Goal: Transaction & Acquisition: Purchase product/service

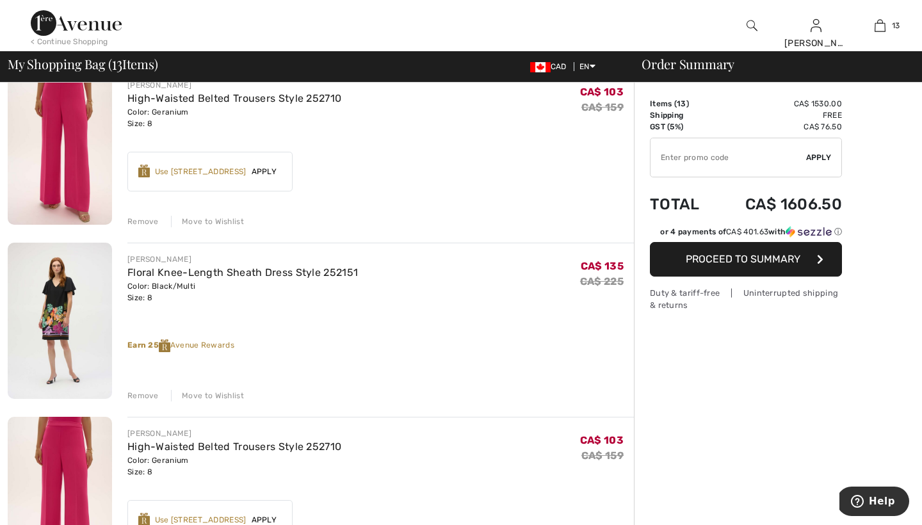
scroll to position [798, 0]
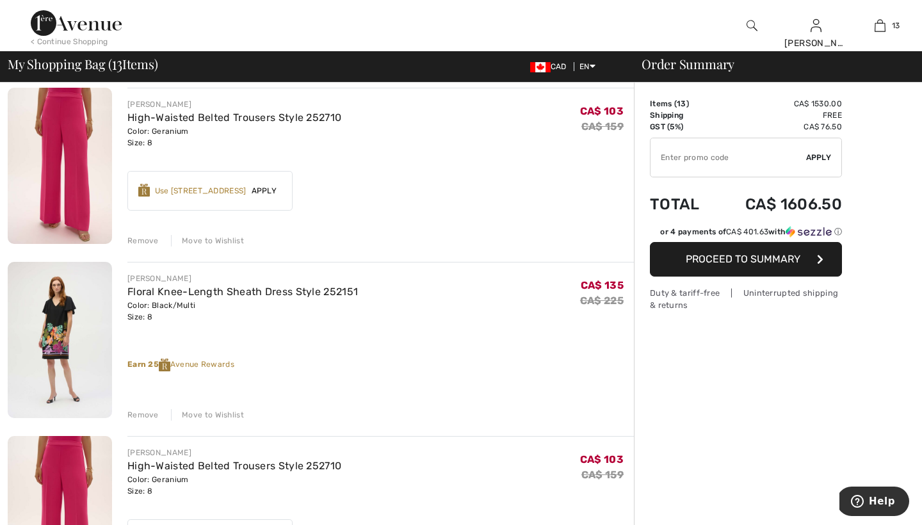
click at [138, 240] on div "Remove" at bounding box center [142, 241] width 31 height 12
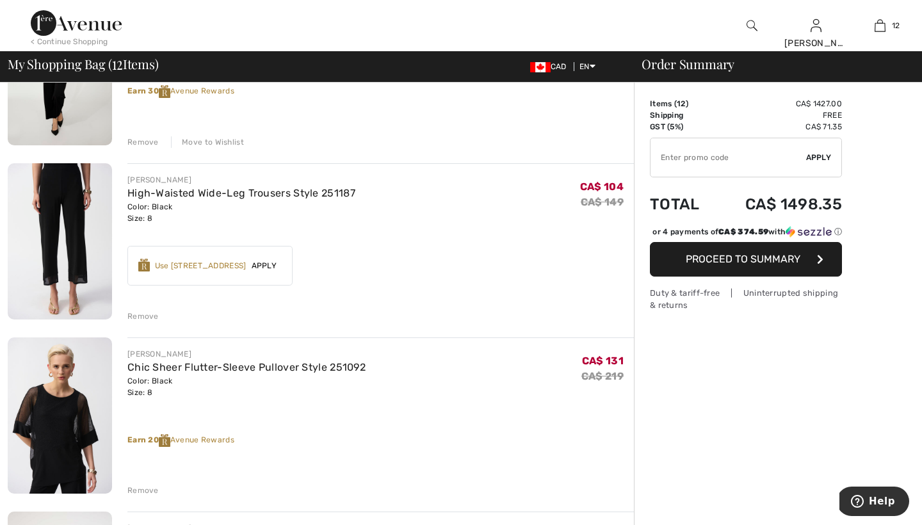
scroll to position [373, 0]
click at [145, 490] on div "Remove" at bounding box center [142, 492] width 31 height 12
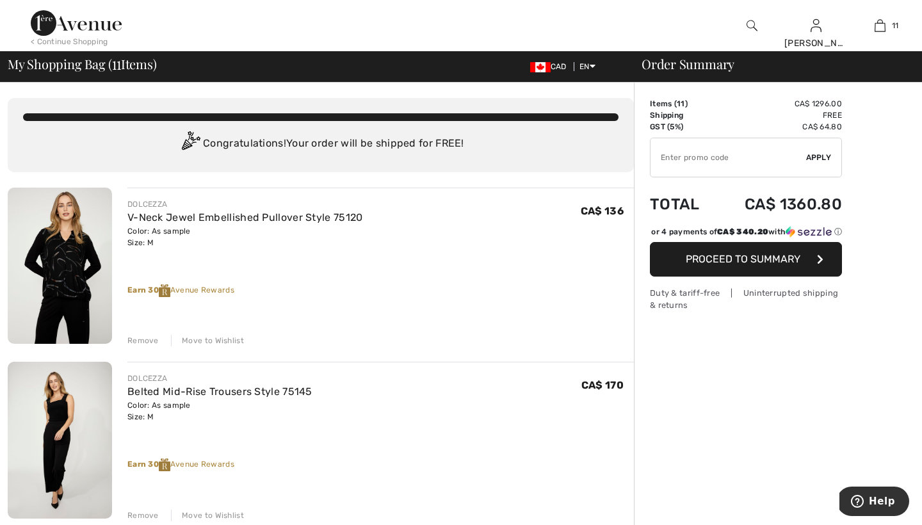
scroll to position [0, 0]
click at [75, 266] on img at bounding box center [60, 266] width 104 height 156
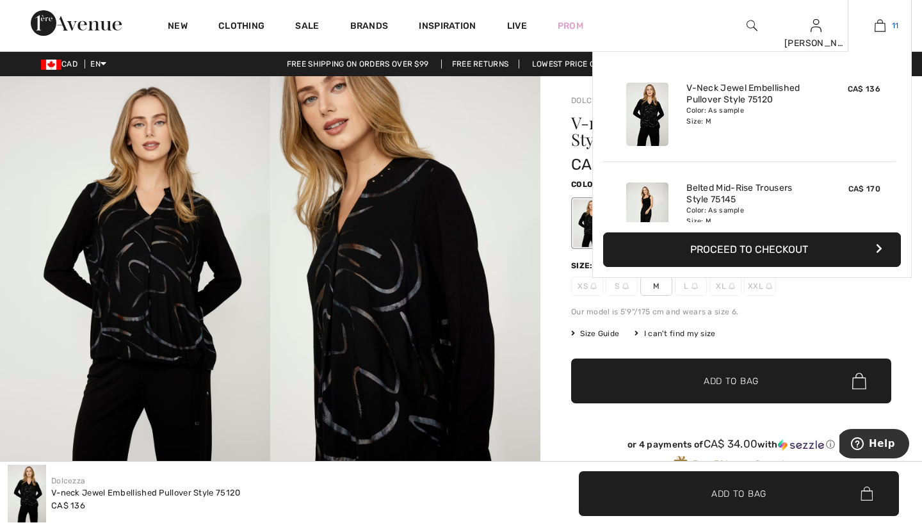
click at [884, 24] on img at bounding box center [880, 25] width 11 height 15
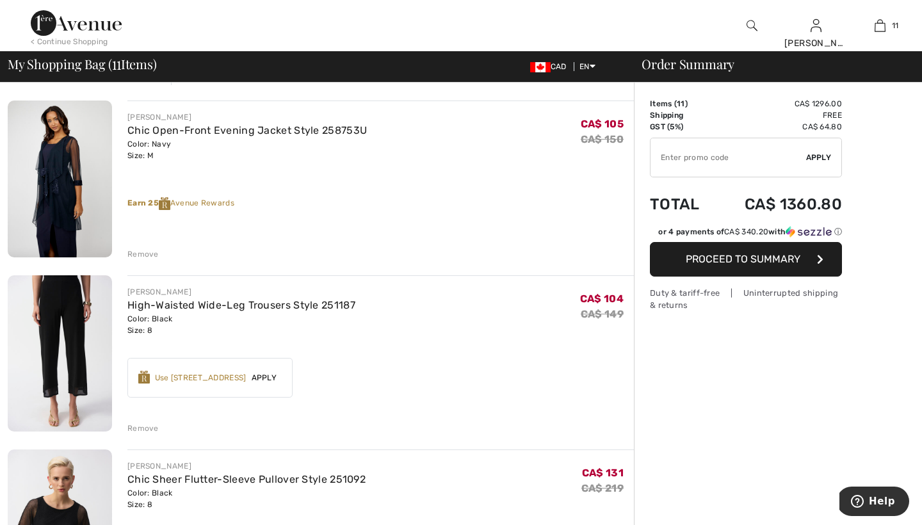
scroll to position [960, 0]
click at [144, 428] on div "Remove" at bounding box center [142, 428] width 31 height 12
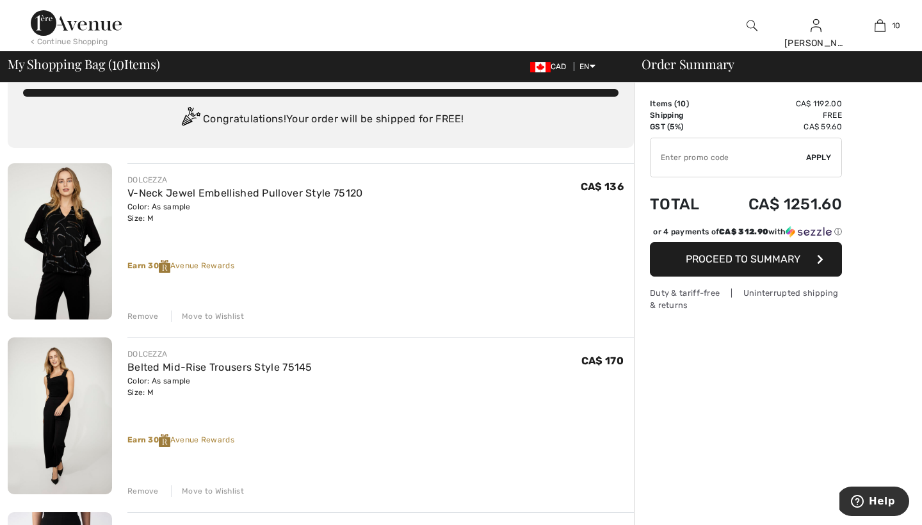
scroll to position [23, 0]
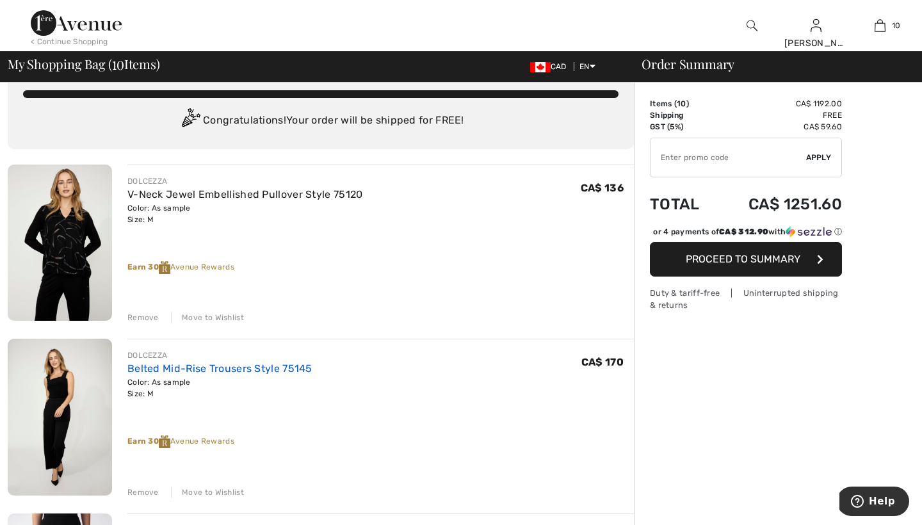
click at [145, 370] on link "Belted Mid-Rise Trousers Style 75145" at bounding box center [219, 369] width 185 height 12
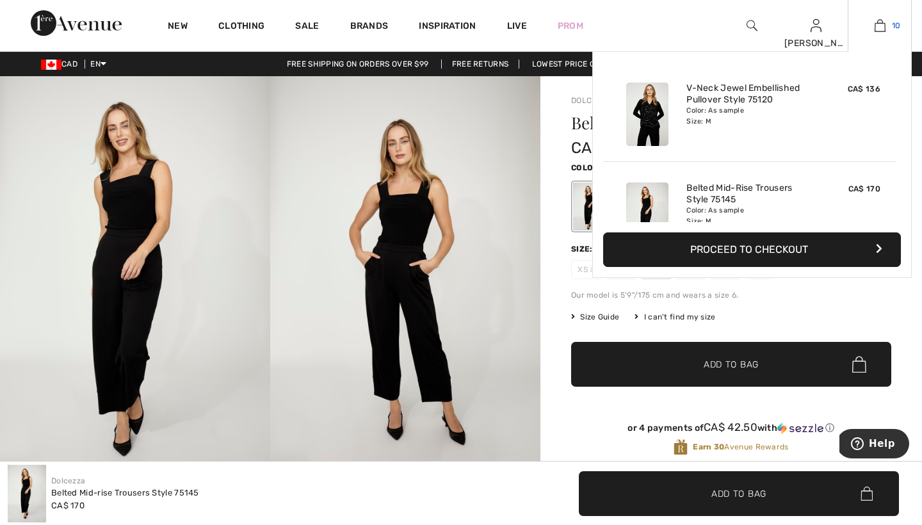
click at [886, 27] on link "10" at bounding box center [880, 25] width 63 height 15
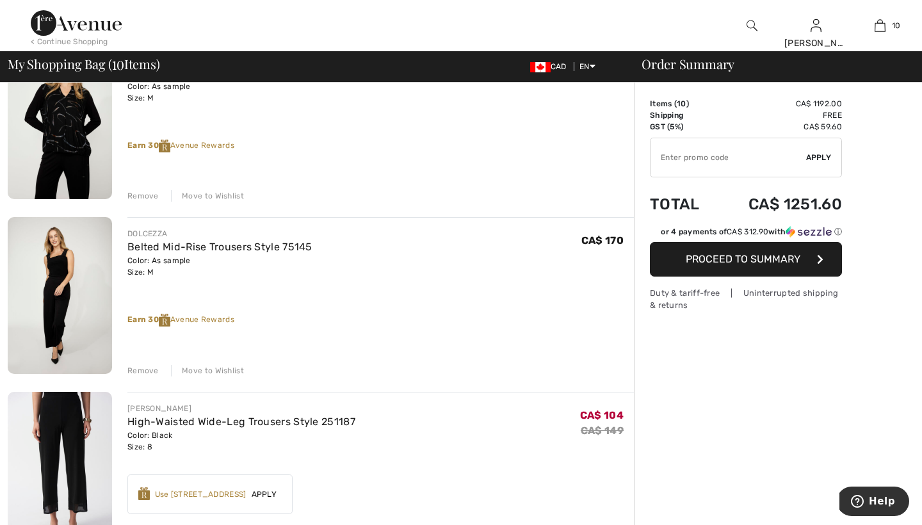
scroll to position [145, 0]
click at [141, 370] on div "Remove" at bounding box center [142, 371] width 31 height 12
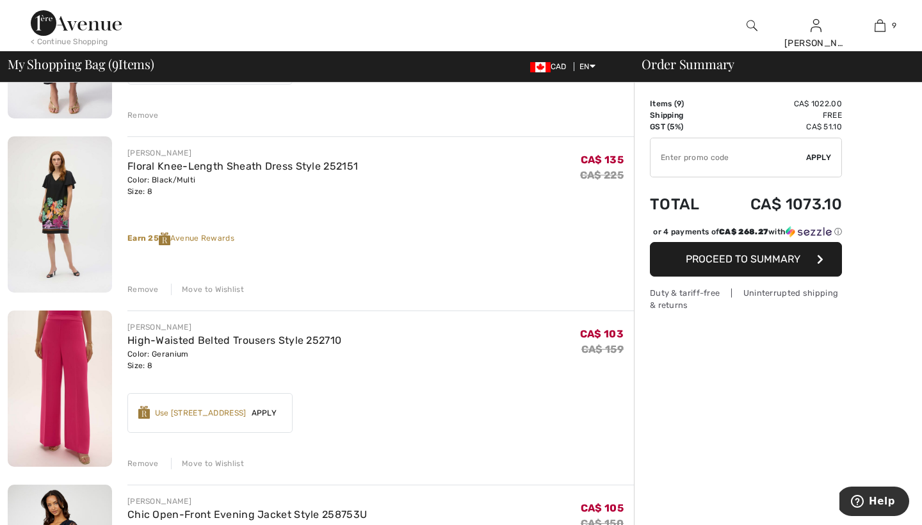
scroll to position [392, 0]
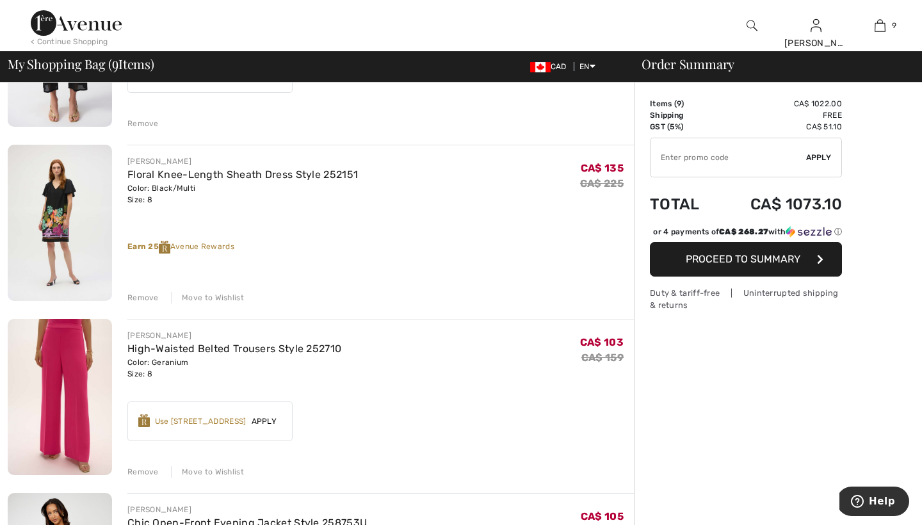
click at [140, 297] on div "Remove" at bounding box center [142, 298] width 31 height 12
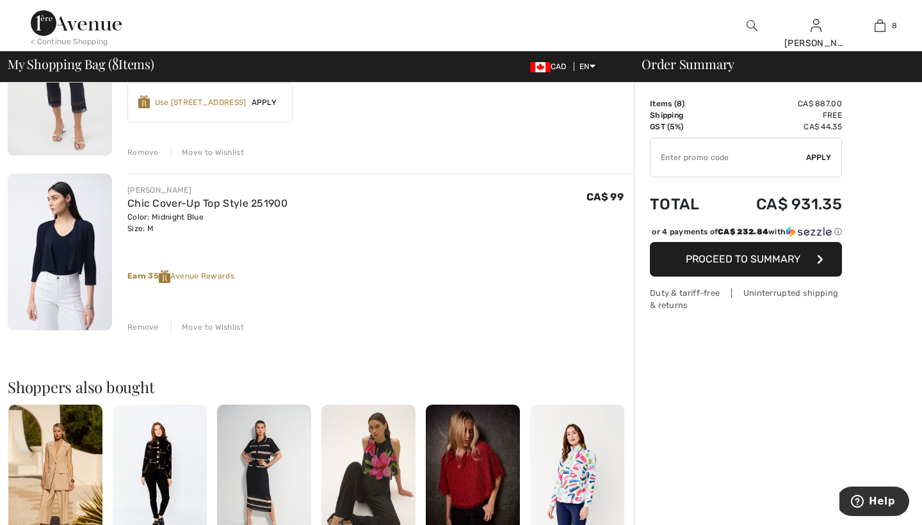
scroll to position [1234, 0]
